Goal: Download file/media

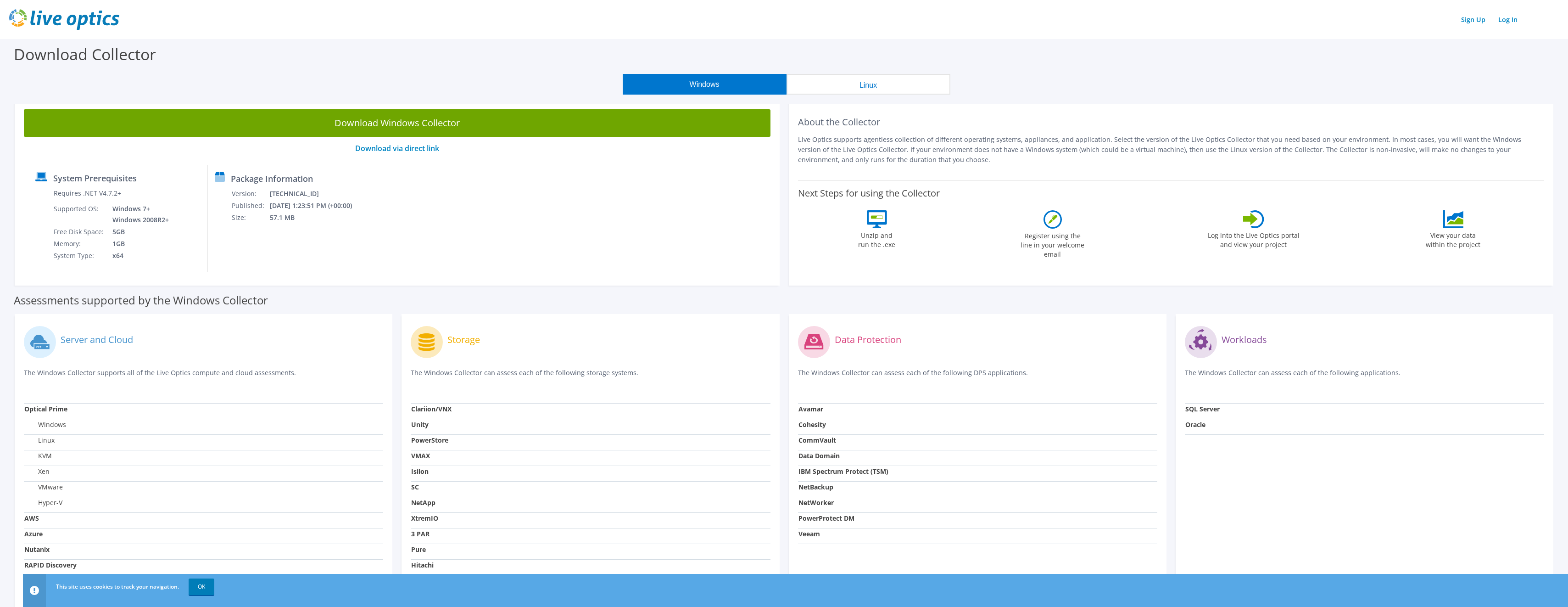
click at [417, 124] on link "Download Windows Collector" at bounding box center [397, 123] width 746 height 28
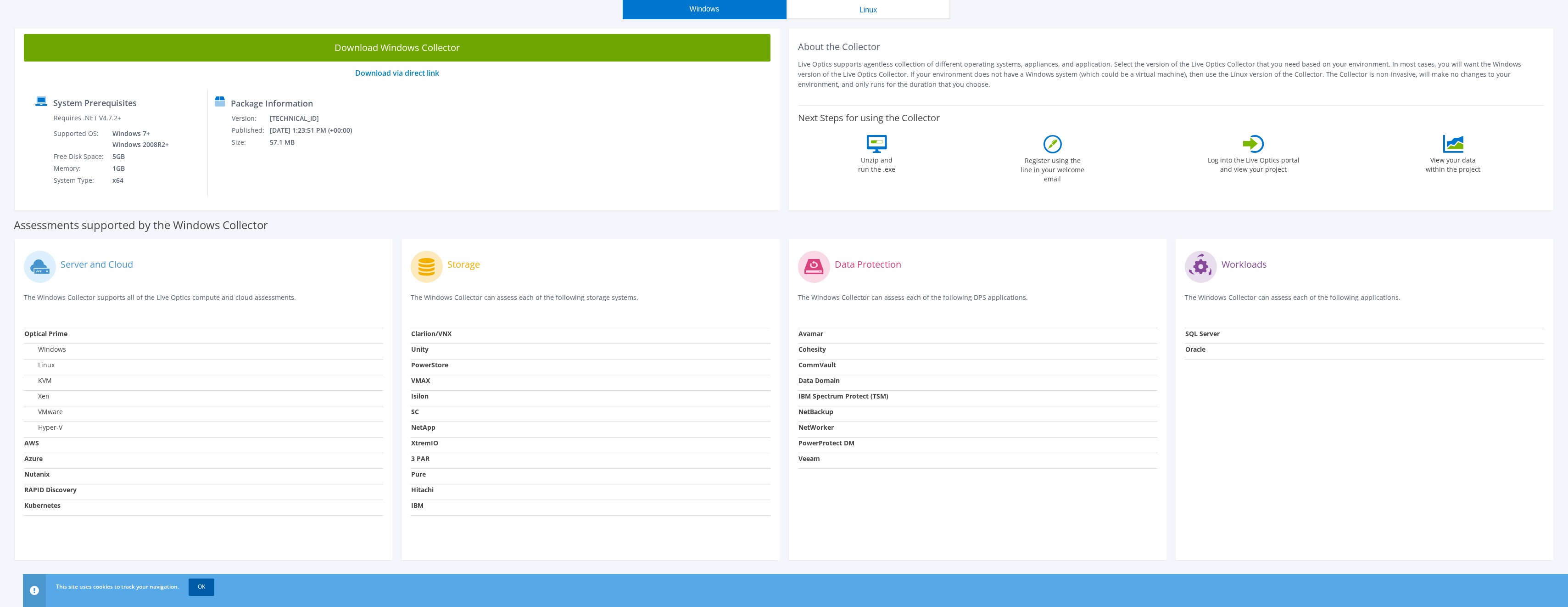
click at [195, 585] on link "OK" at bounding box center [202, 587] width 26 height 17
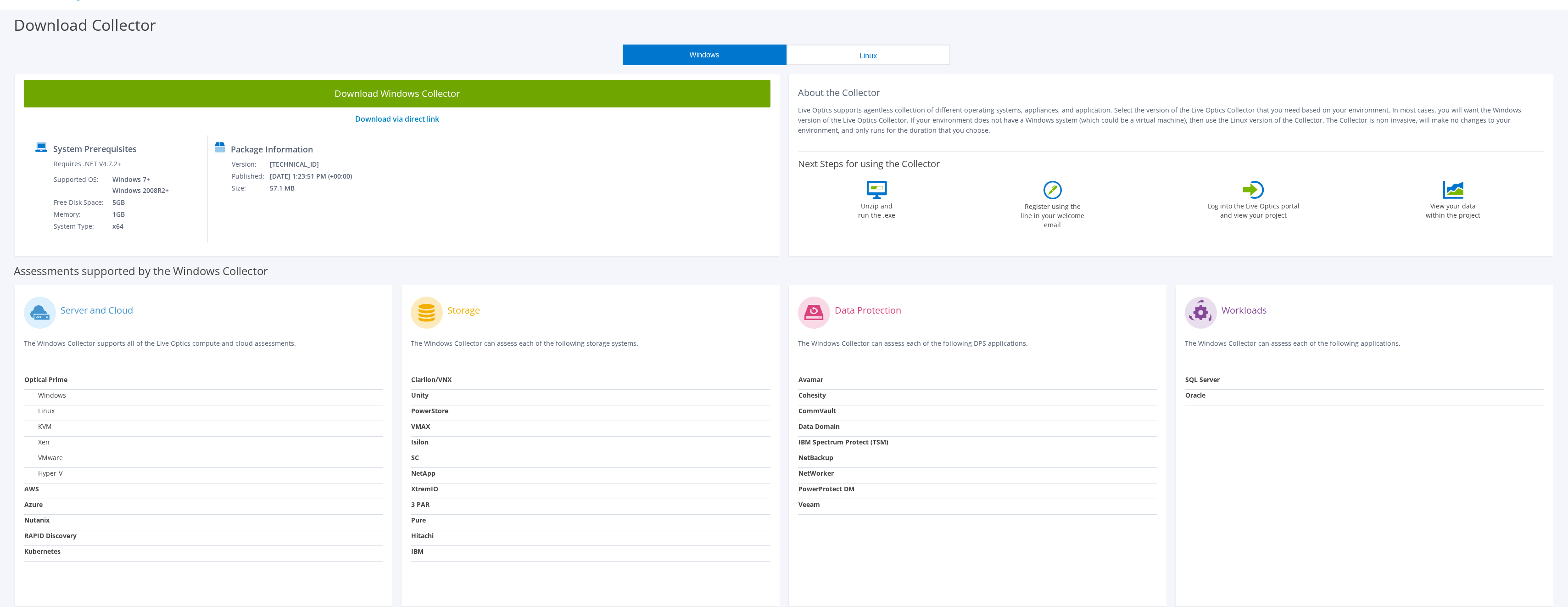
scroll to position [0, 0]
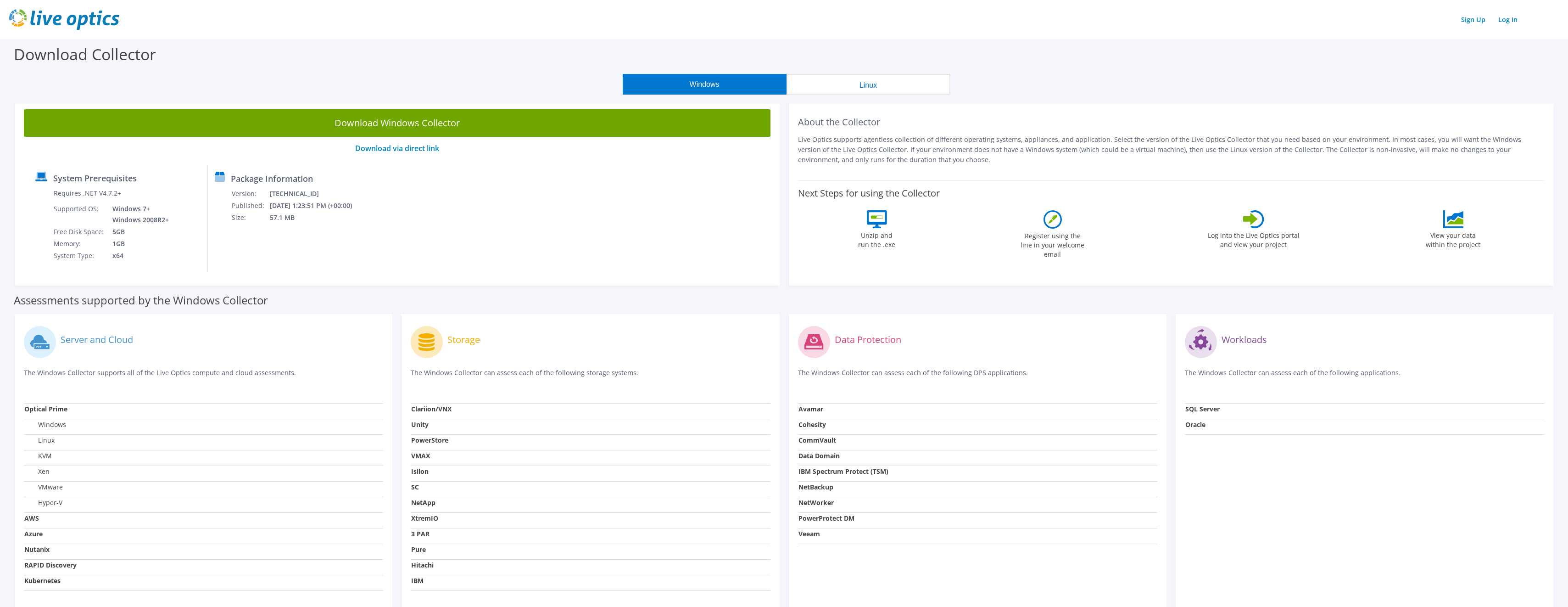
click at [544, 225] on div "System Prerequisites Requires .NET V4.7.2+ Supported OS: Windows 7+ Windows 200…" at bounding box center [397, 218] width 737 height 107
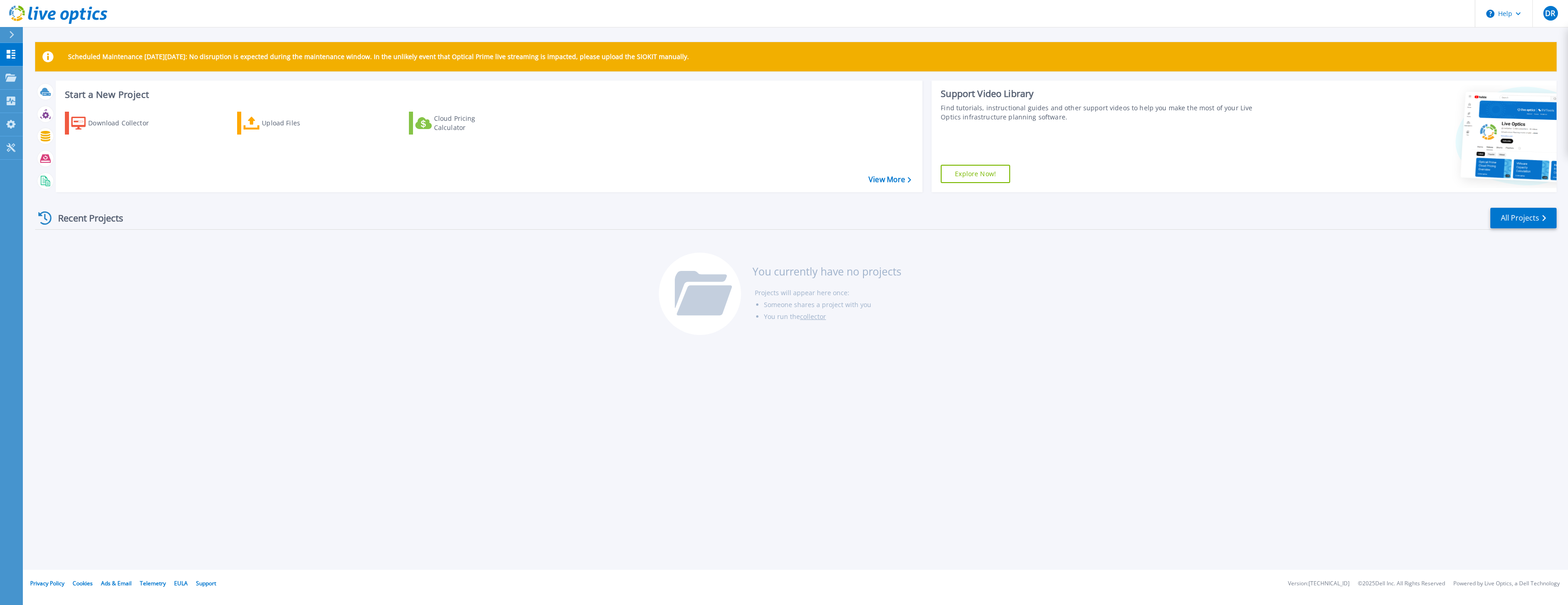
click at [814, 315] on link "collector" at bounding box center [813, 316] width 26 height 9
